Goal: Information Seeking & Learning: Find specific page/section

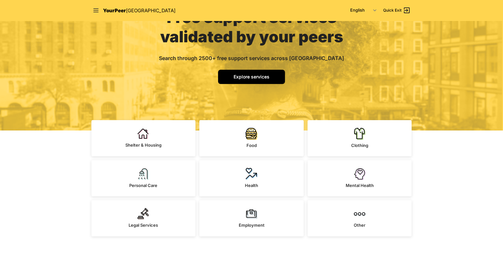
click at [277, 73] on link "Explore services" at bounding box center [251, 77] width 67 height 14
click at [239, 74] on span "Explore services" at bounding box center [251, 76] width 36 height 5
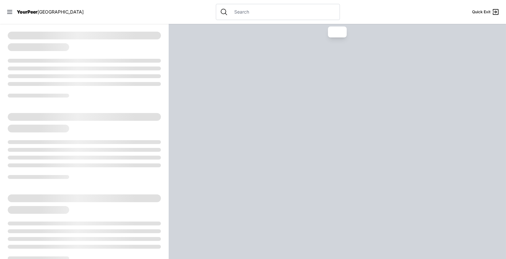
select select "recentlyUpdated"
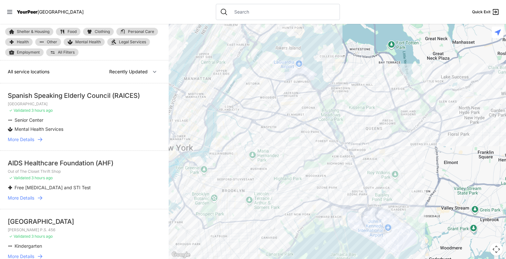
click at [18, 31] on span "Shelter & Housing" at bounding box center [33, 32] width 33 height 4
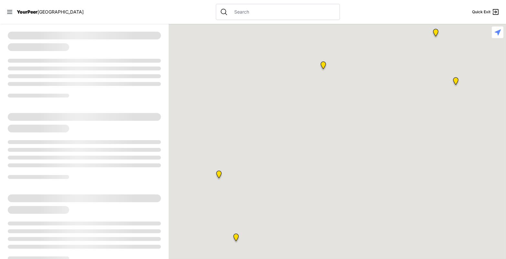
select select "recentlyUpdated"
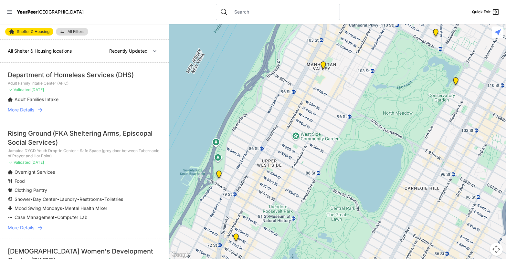
click at [218, 174] on img "Administrative Office, No Walk-Ins" at bounding box center [218, 176] width 13 height 16
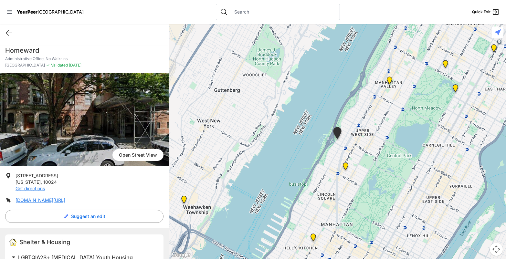
drag, startPoint x: 45, startPoint y: 66, endPoint x: 110, endPoint y: 67, distance: 65.6
click at [110, 67] on p "Upper West Side ✓ Validated [DATE]" at bounding box center [84, 65] width 158 height 5
click at [104, 60] on p "Administrative Office, No Walk-Ins" at bounding box center [84, 58] width 158 height 5
click at [9, 34] on icon at bounding box center [9, 33] width 8 height 8
select select "recentlyUpdated"
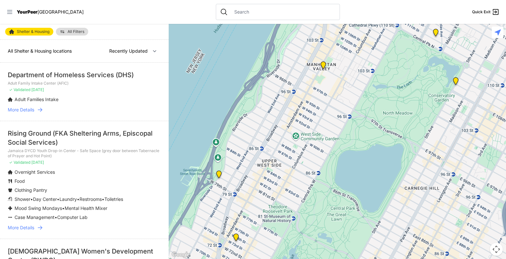
click at [10, 9] on icon at bounding box center [9, 12] width 6 height 6
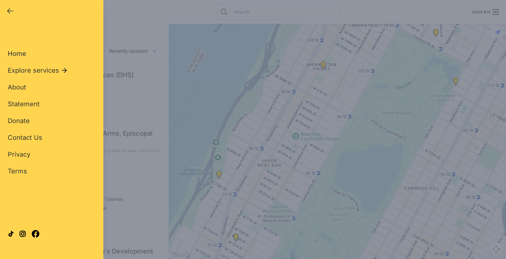
click at [18, 55] on span "Home" at bounding box center [17, 54] width 18 height 8
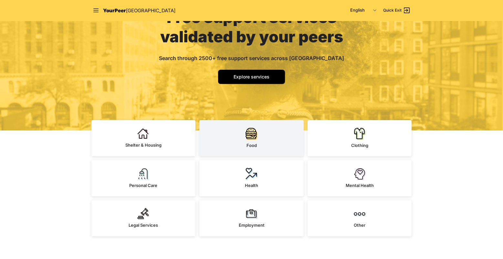
scroll to position [97, 0]
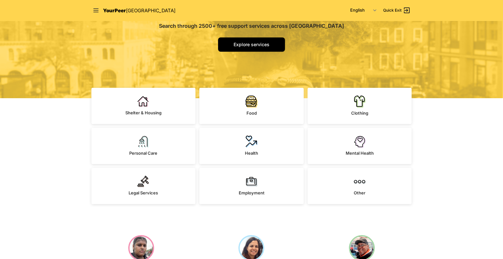
click at [107, 4] on nav "YourPeer [GEOGRAPHIC_DATA] English Español 简体中文 বাংলা Français Русский Quick Ex…" at bounding box center [251, 10] width 331 height 21
click at [107, 9] on span "YourPeer" at bounding box center [114, 10] width 23 height 6
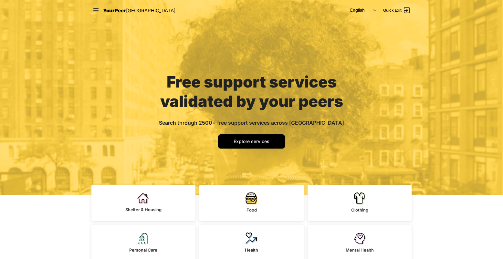
click at [258, 140] on span "Explore services" at bounding box center [251, 141] width 36 height 5
select select "recentlyUpdated"
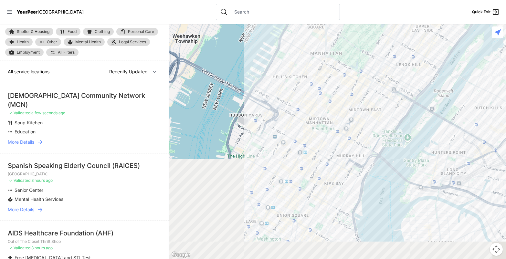
drag, startPoint x: 399, startPoint y: 154, endPoint x: 428, endPoint y: 46, distance: 111.9
click at [428, 46] on div at bounding box center [337, 141] width 337 height 235
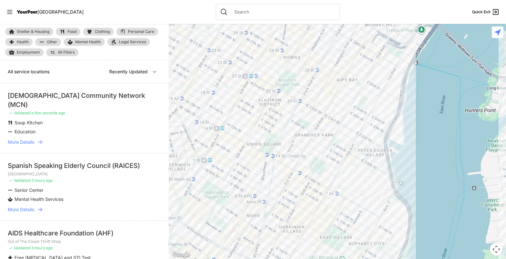
drag, startPoint x: 361, startPoint y: 208, endPoint x: 403, endPoint y: 125, distance: 93.3
click at [403, 125] on div at bounding box center [337, 141] width 337 height 235
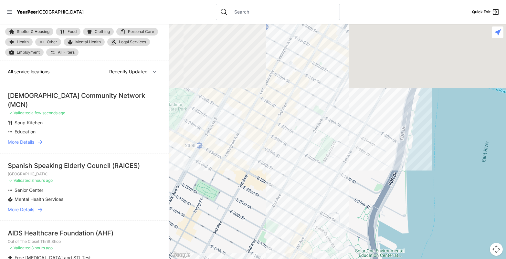
drag, startPoint x: 387, startPoint y: 108, endPoint x: 351, endPoint y: 229, distance: 126.6
click at [351, 229] on div at bounding box center [337, 141] width 337 height 235
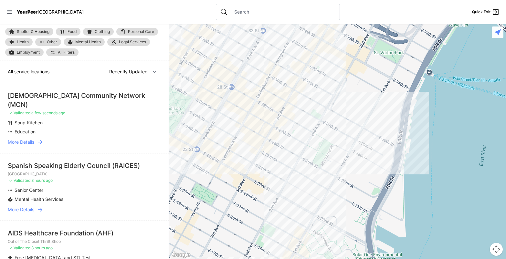
click at [376, 104] on div at bounding box center [337, 141] width 337 height 235
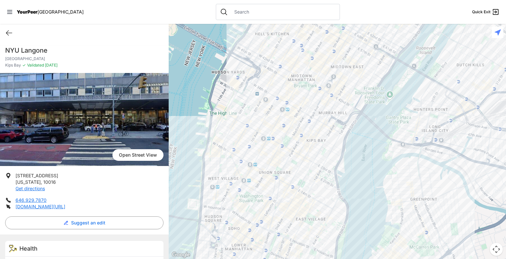
click at [338, 143] on div at bounding box center [337, 141] width 337 height 235
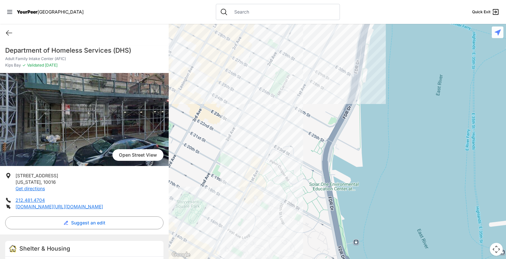
click at [307, 78] on div at bounding box center [337, 141] width 337 height 235
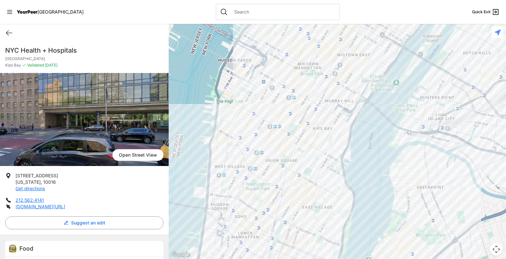
click at [330, 143] on div at bounding box center [337, 141] width 337 height 235
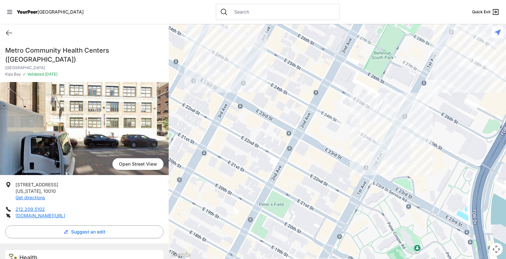
click at [377, 113] on div at bounding box center [337, 141] width 337 height 235
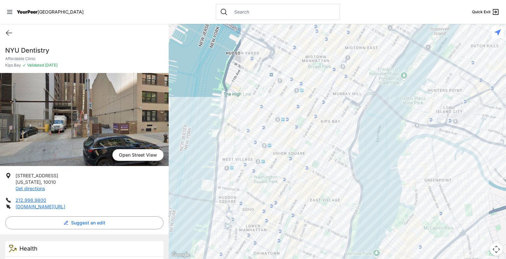
click at [279, 11] on input "text" at bounding box center [282, 12] width 105 height 6
type input "survivors of torture"
